Goal: Task Accomplishment & Management: Manage account settings

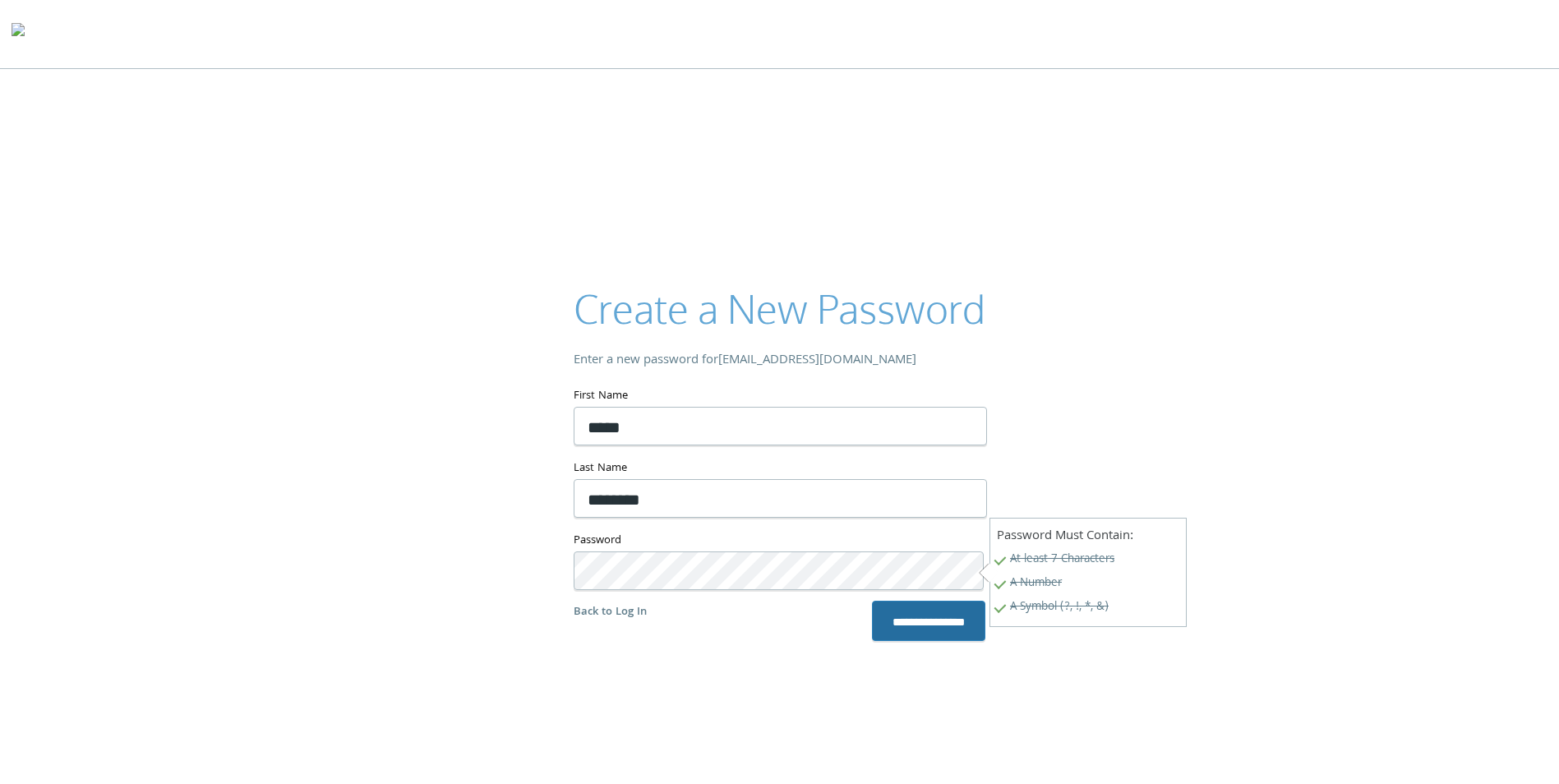
click at [899, 623] on input "**********" at bounding box center [928, 620] width 113 height 40
